Goal: Find specific page/section: Find specific page/section

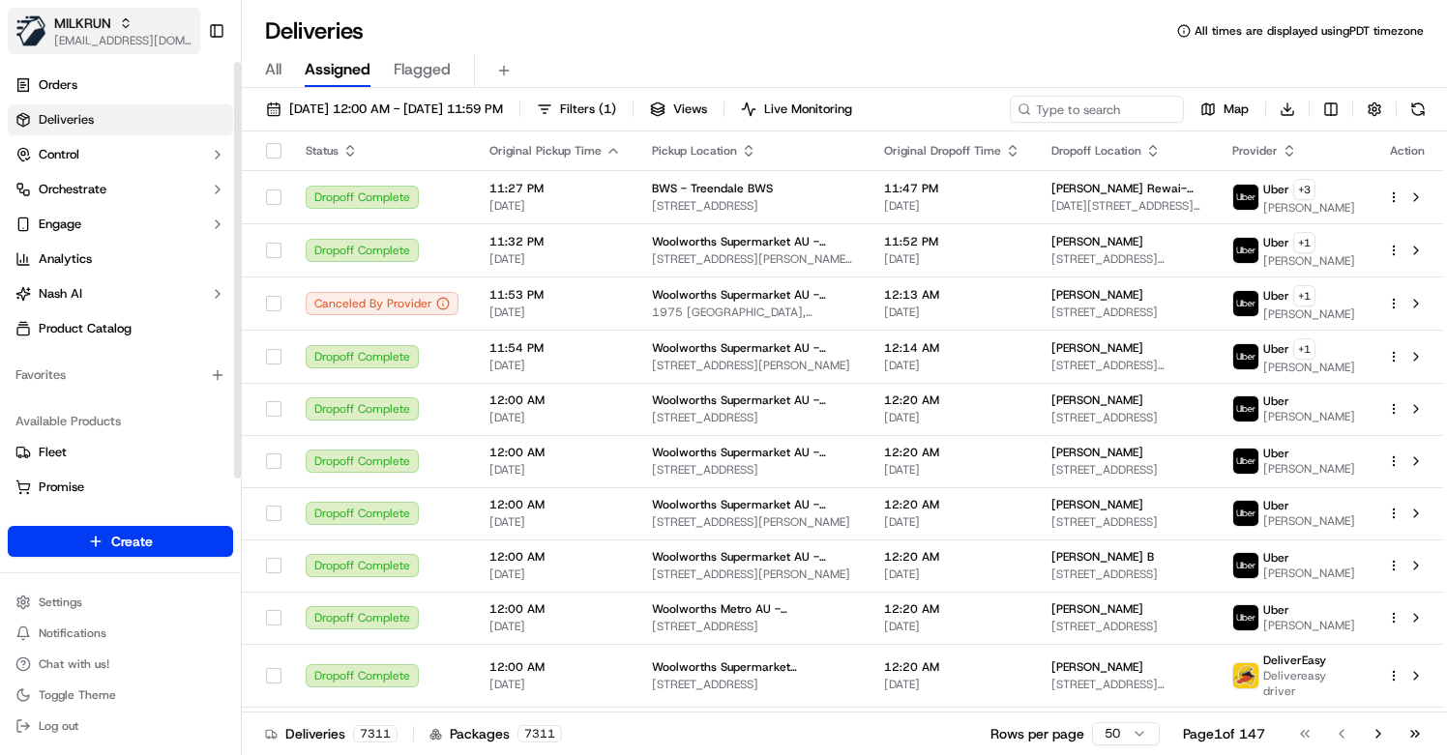
click at [98, 41] on span "[EMAIL_ADDRESS][DOMAIN_NAME]" at bounding box center [123, 40] width 138 height 15
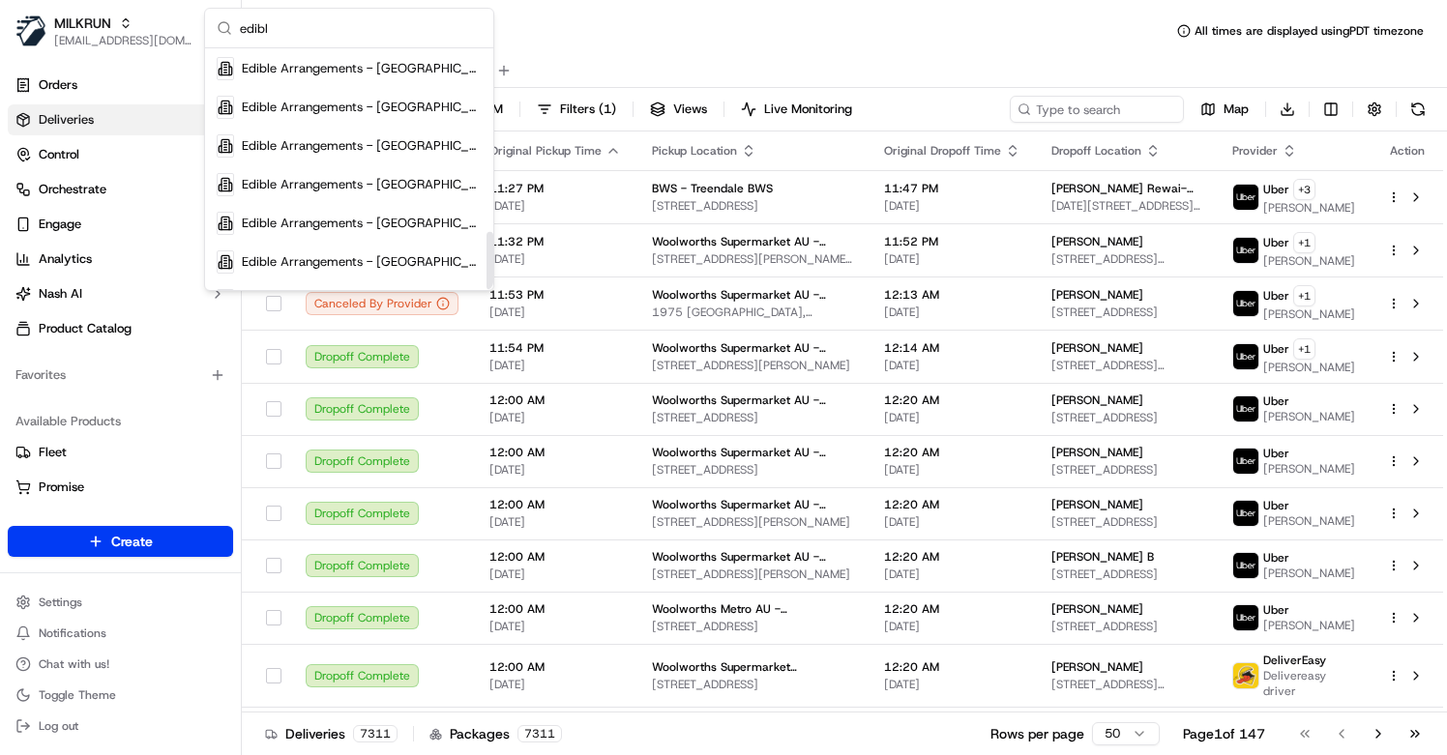
scroll to position [762, 0]
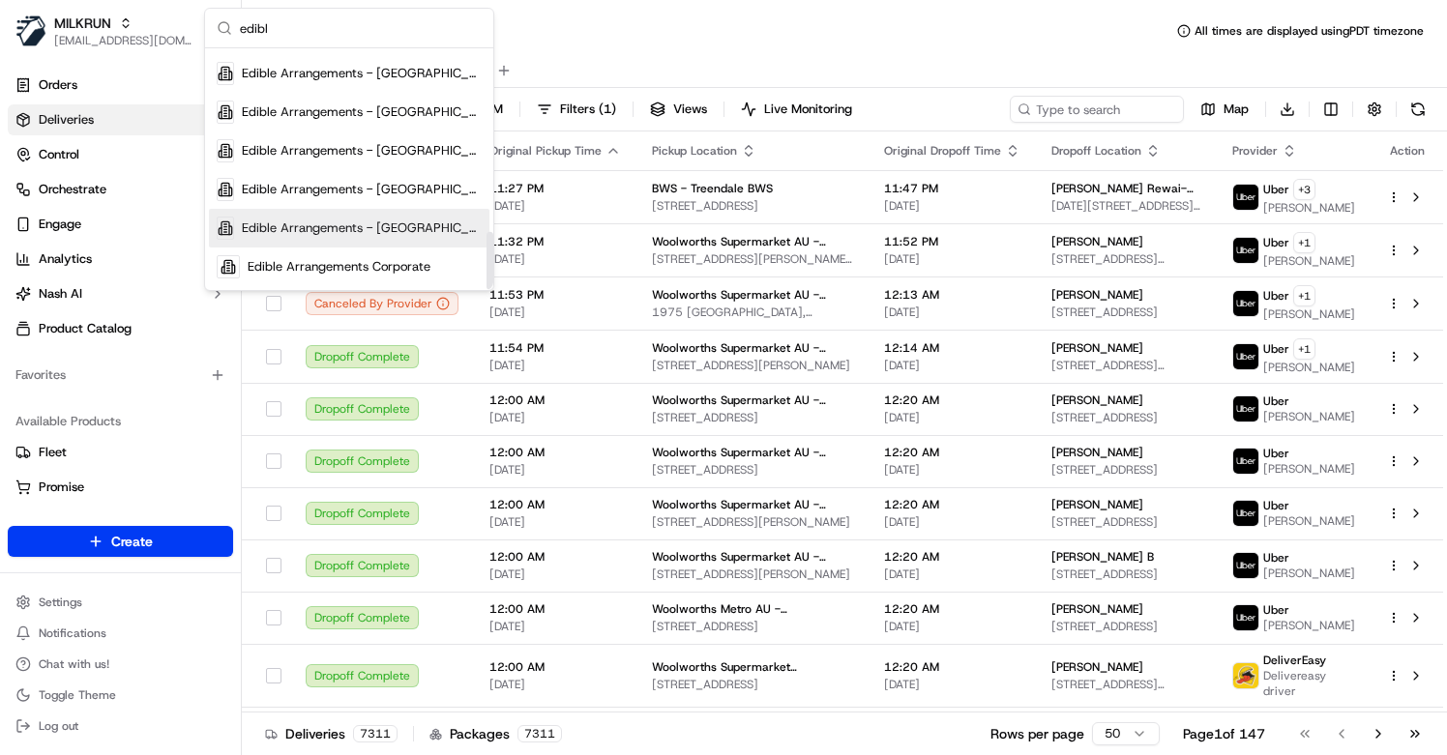
type input "edibl"
click at [406, 220] on span "Edible Arrangements - [GEOGRAPHIC_DATA], [GEOGRAPHIC_DATA]" at bounding box center [362, 228] width 240 height 17
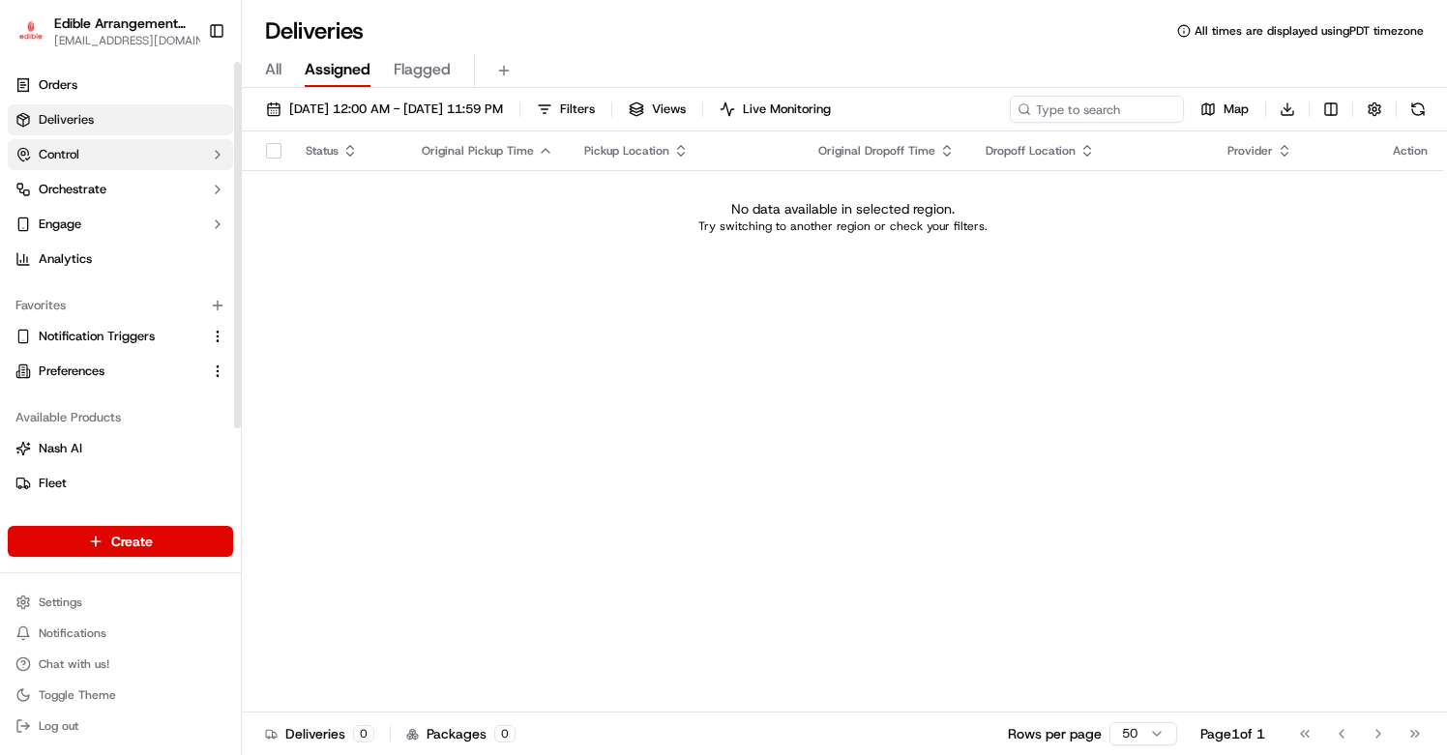
click at [187, 139] on button "Control" at bounding box center [120, 154] width 225 height 31
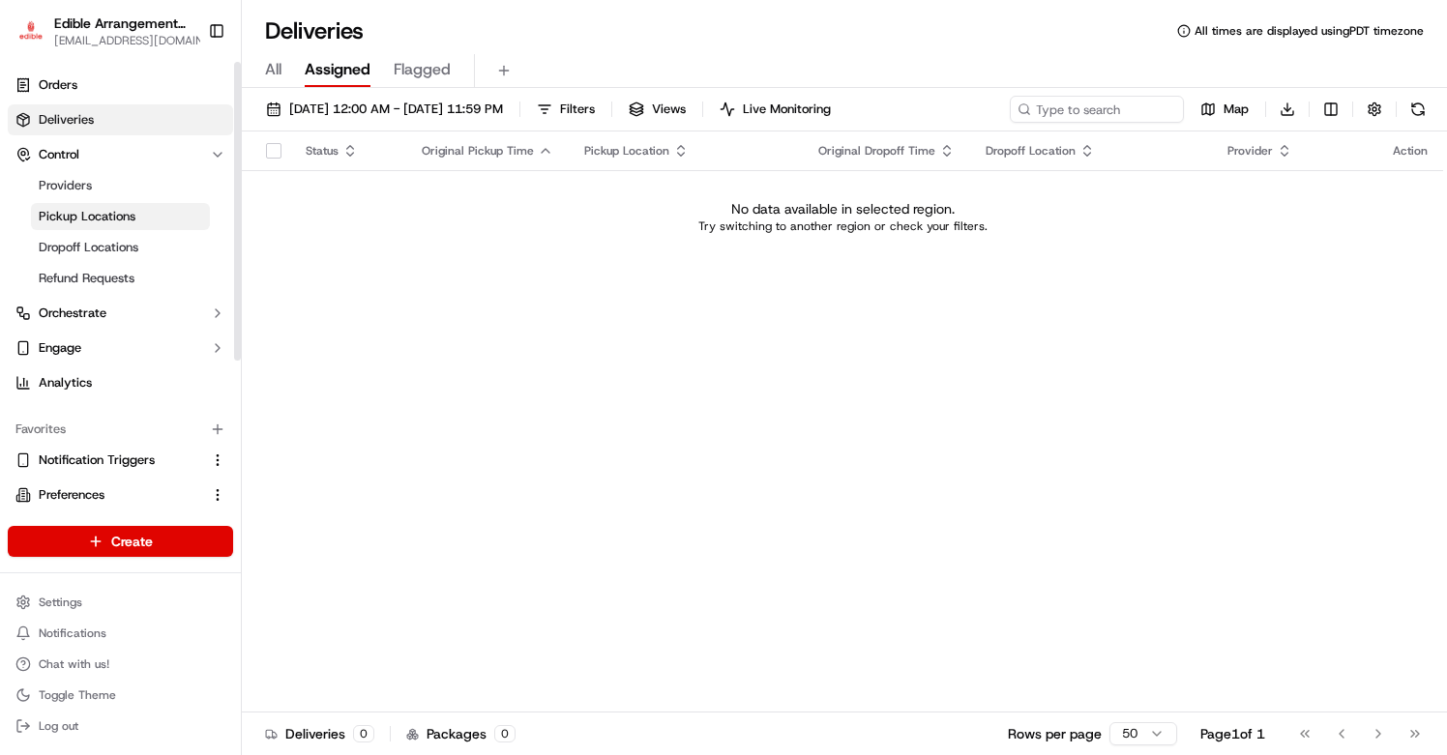
click at [138, 213] on link "Pickup Locations" at bounding box center [120, 216] width 179 height 27
